Goal: Task Accomplishment & Management: Use online tool/utility

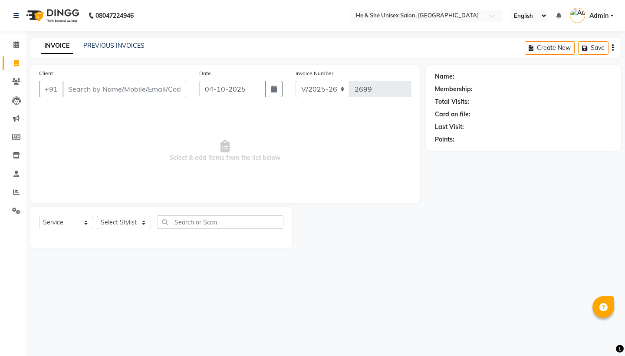
select select "4745"
select select "service"
click at [107, 92] on input "Client" at bounding box center [124, 89] width 124 height 16
type input "r"
type input "a"
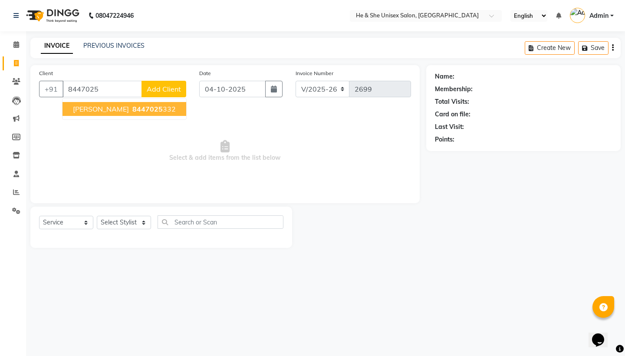
click at [92, 110] on span "[PERSON_NAME]" at bounding box center [101, 109] width 56 height 9
type input "8447025332"
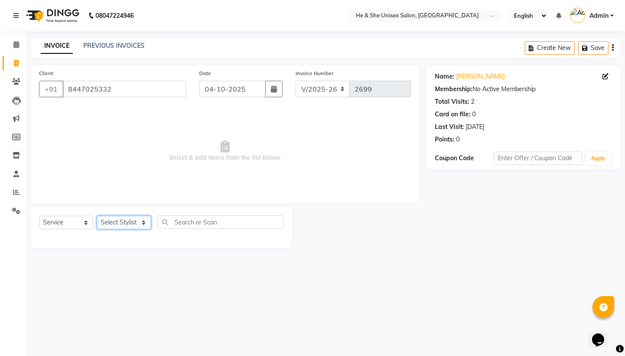
select select "28386"
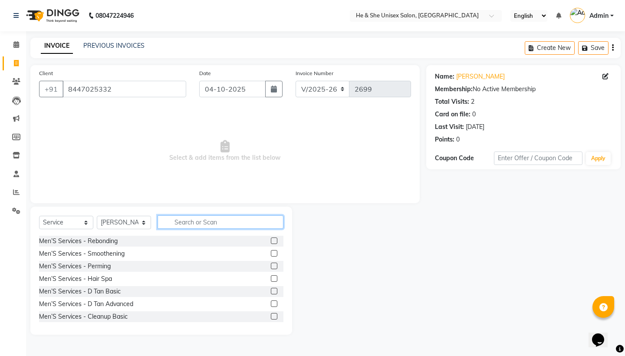
click at [207, 221] on input "text" at bounding box center [221, 221] width 126 height 13
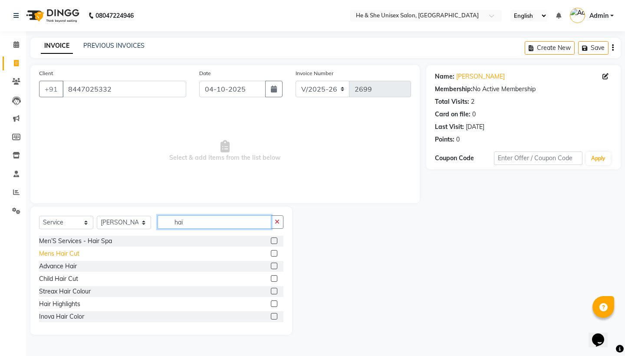
type input "hai"
click at [62, 254] on div "Mens Hair Cut" at bounding box center [59, 253] width 40 height 9
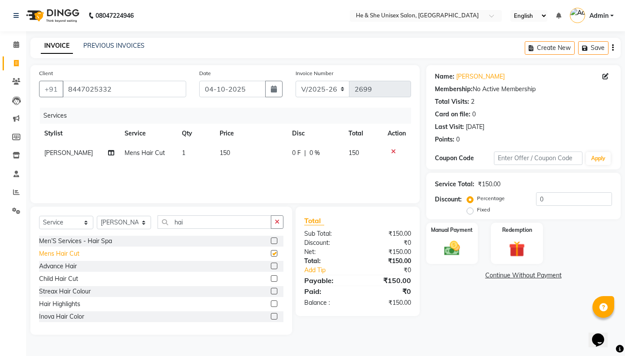
checkbox input "false"
click at [200, 221] on input "hai" at bounding box center [215, 221] width 114 height 13
type input "h"
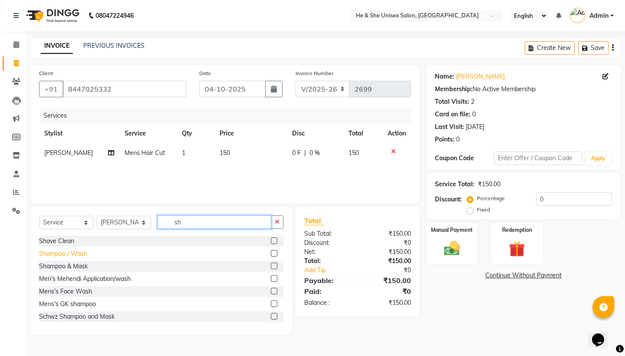
type input "sh"
click at [63, 256] on div "Shampoo / Wash" at bounding box center [63, 253] width 48 height 9
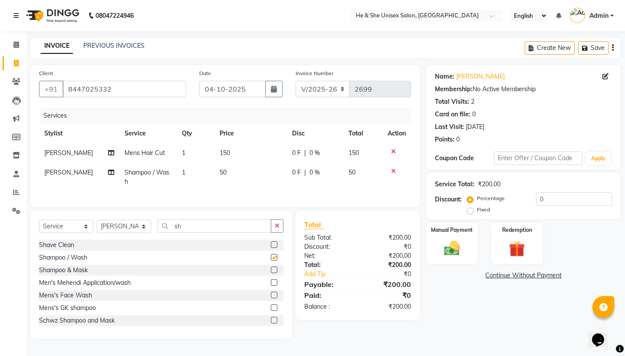
checkbox input "false"
click at [194, 225] on input "sh" at bounding box center [215, 225] width 114 height 13
type input "s"
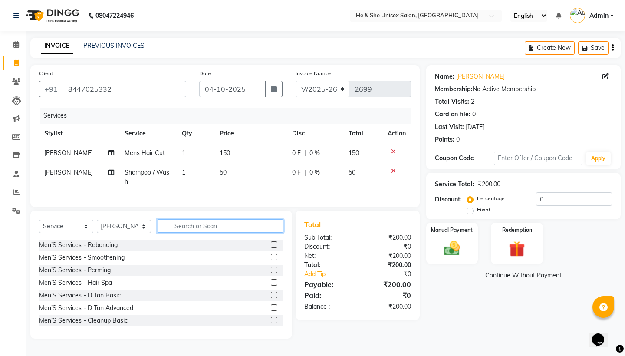
click at [221, 227] on input "text" at bounding box center [221, 225] width 126 height 13
type input "b"
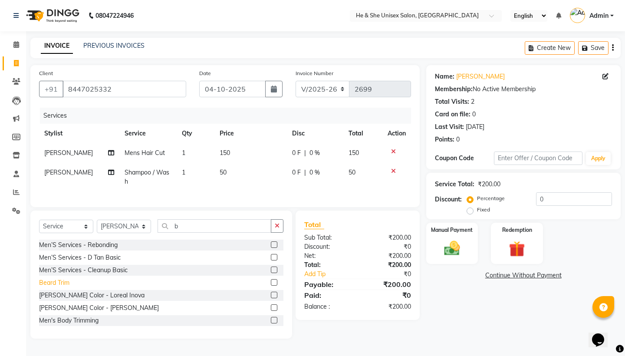
click at [60, 283] on div "Beard Trim" at bounding box center [54, 282] width 30 height 9
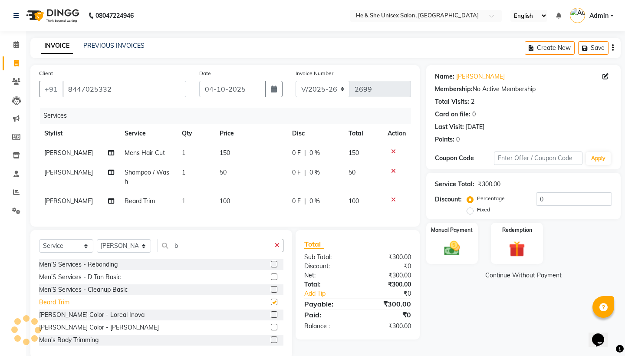
checkbox input "false"
click at [434, 247] on div "Manual Payment" at bounding box center [452, 243] width 54 height 43
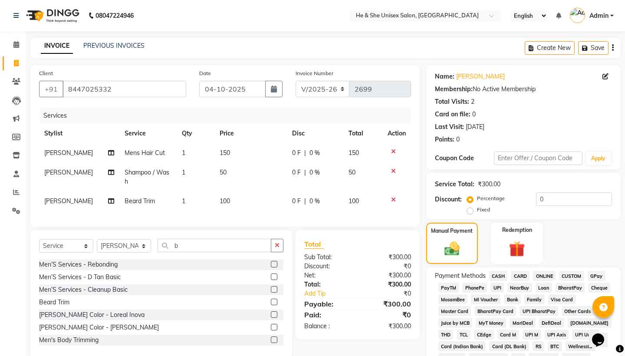
click at [499, 285] on span "UPI" at bounding box center [496, 287] width 13 height 10
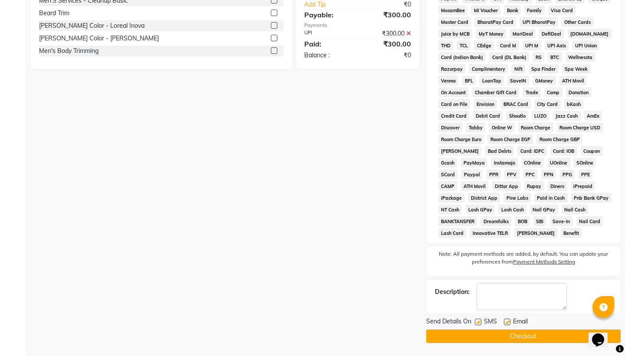
click at [503, 337] on button "Checkout" at bounding box center [523, 335] width 194 height 13
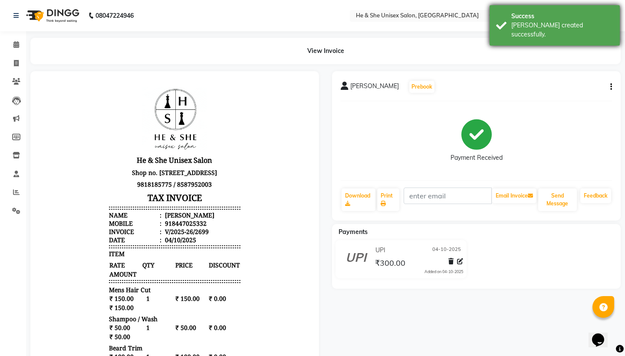
click at [526, 25] on div "[PERSON_NAME] created successfully." at bounding box center [562, 30] width 102 height 18
